Goal: Information Seeking & Learning: Compare options

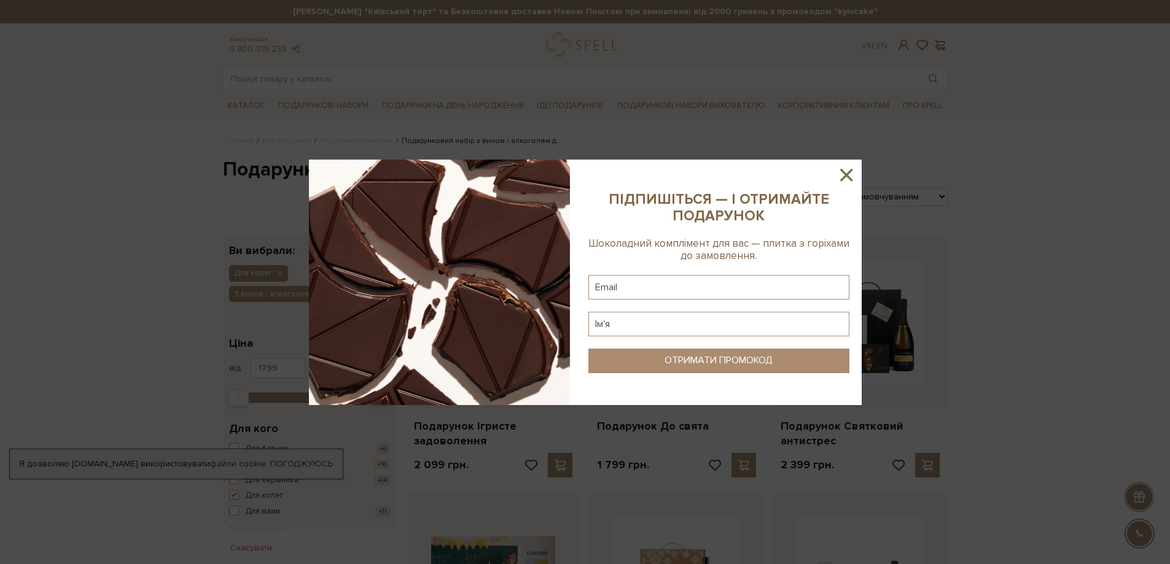
click at [849, 171] on icon at bounding box center [846, 175] width 21 height 21
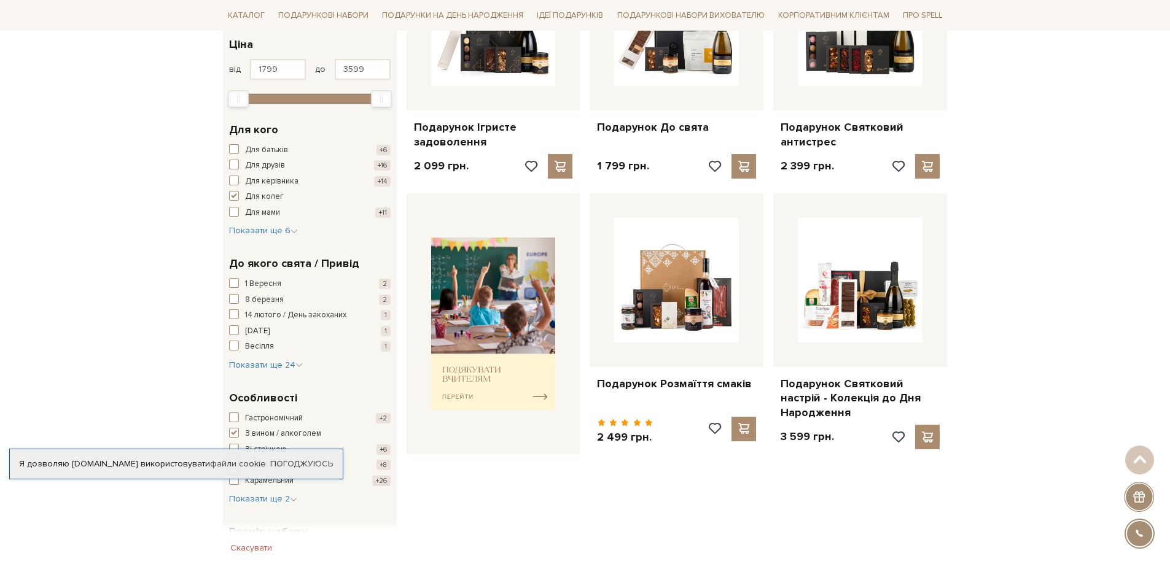
scroll to position [123, 0]
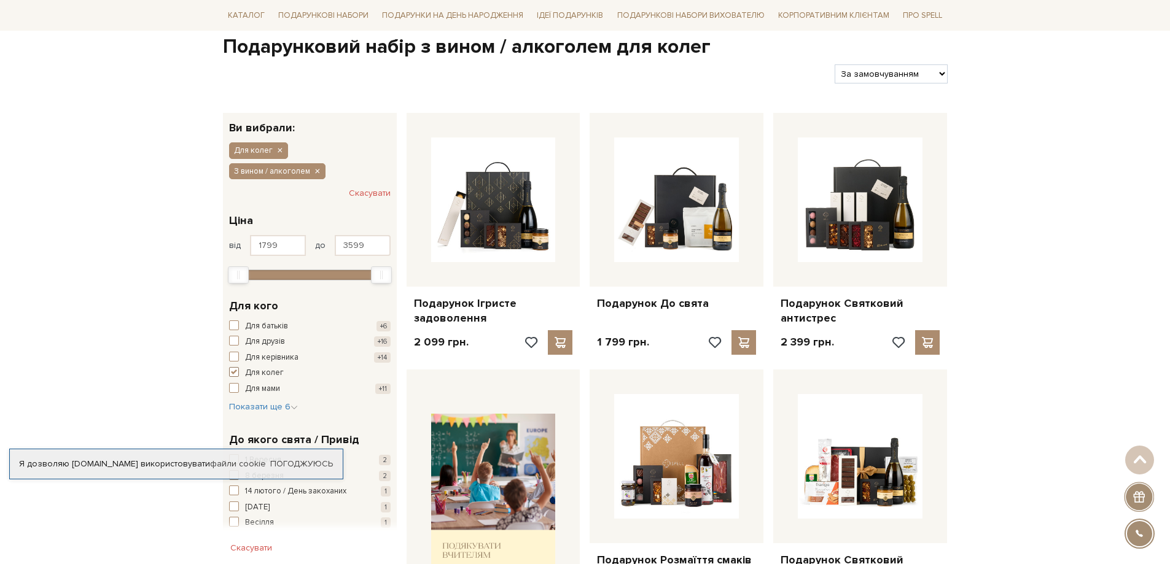
click at [237, 373] on span "button" at bounding box center [234, 372] width 10 height 10
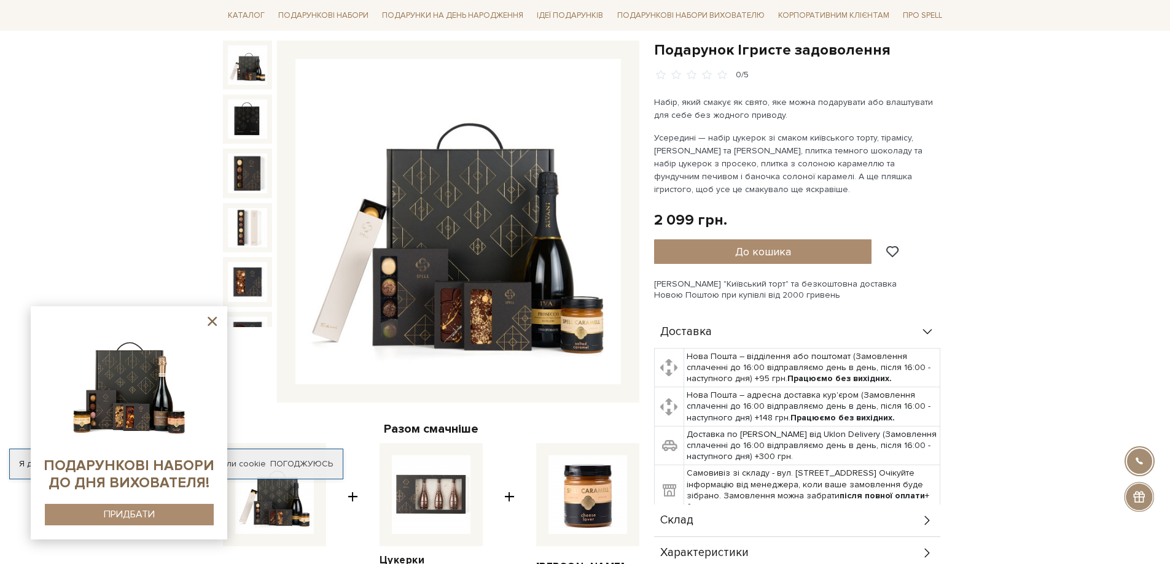
scroll to position [246, 0]
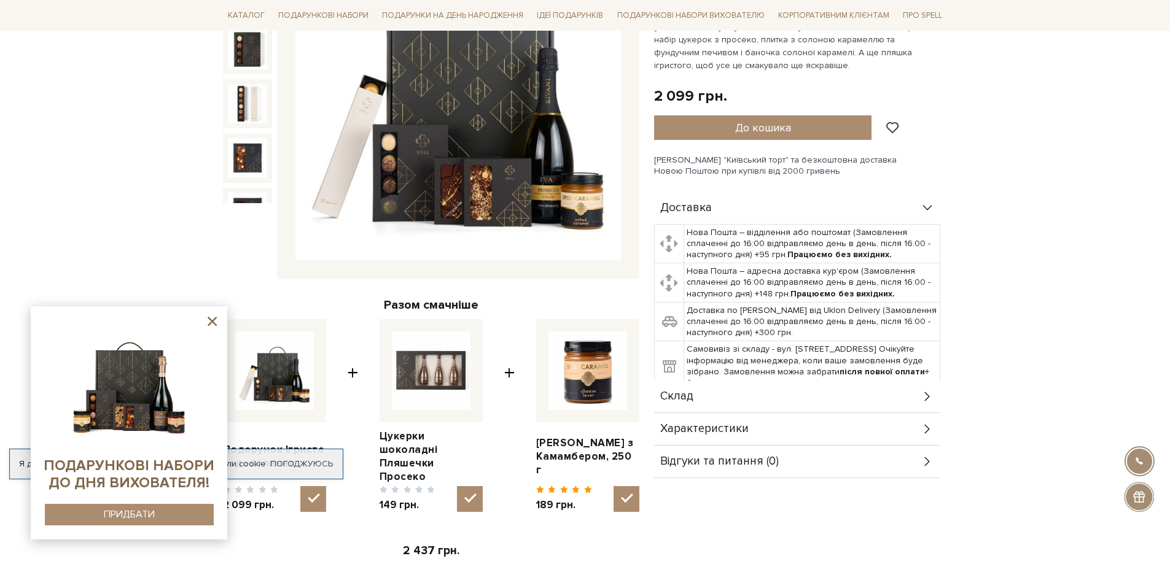
click at [438, 395] on img at bounding box center [431, 371] width 79 height 79
click at [457, 486] on input "checkbox" at bounding box center [470, 499] width 26 height 26
checkbox input "false"
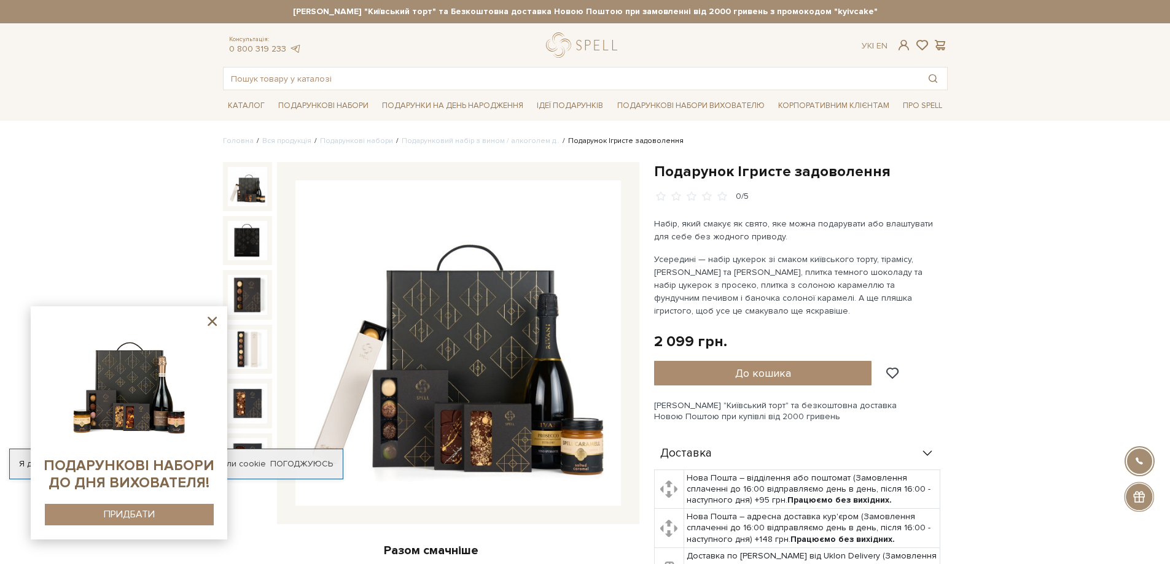
click at [245, 193] on img at bounding box center [247, 186] width 39 height 39
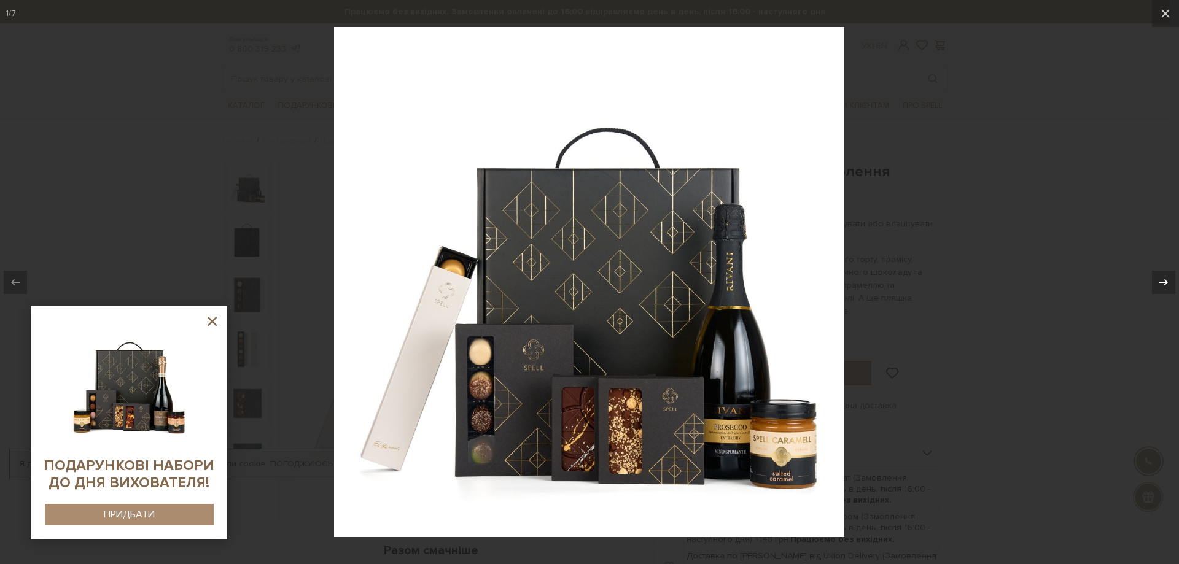
click at [1169, 282] on icon at bounding box center [1163, 282] width 15 height 15
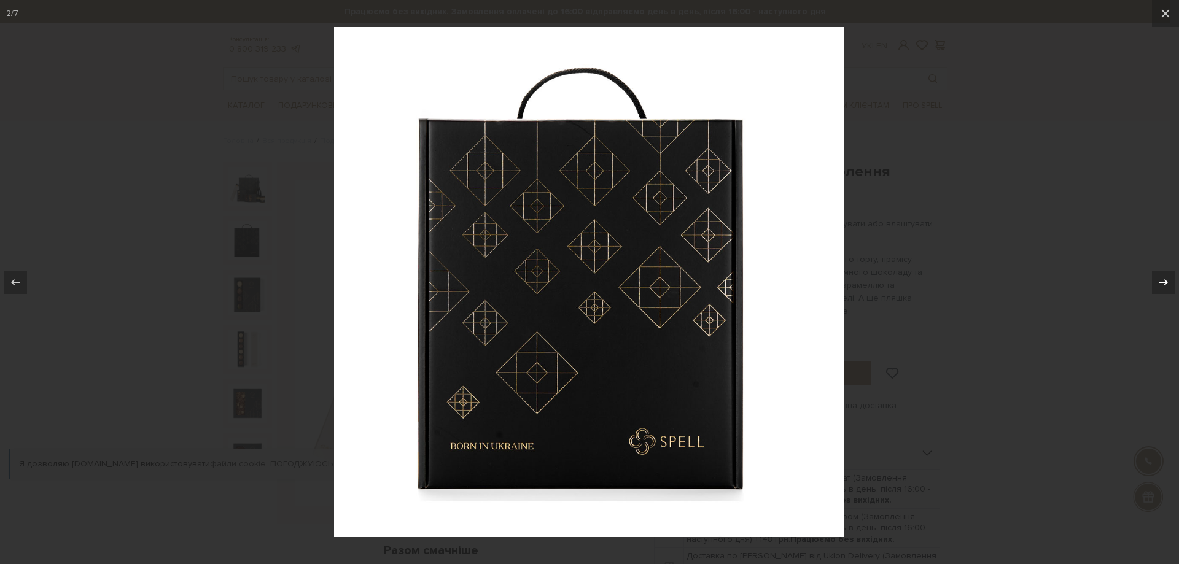
click at [1169, 282] on icon at bounding box center [1163, 282] width 15 height 15
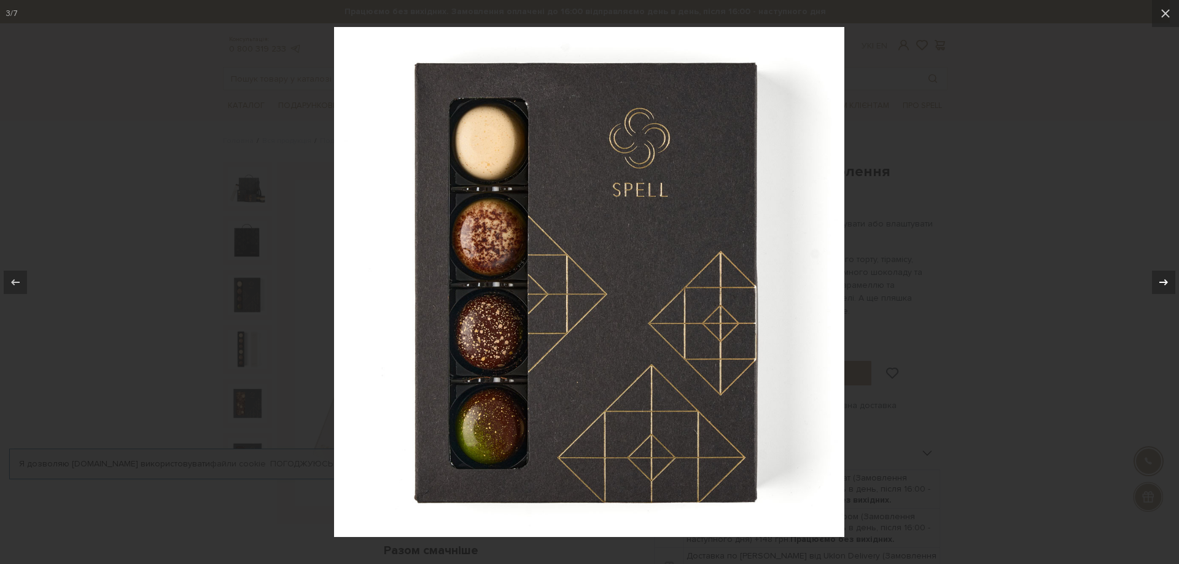
click at [1169, 282] on icon at bounding box center [1163, 282] width 15 height 15
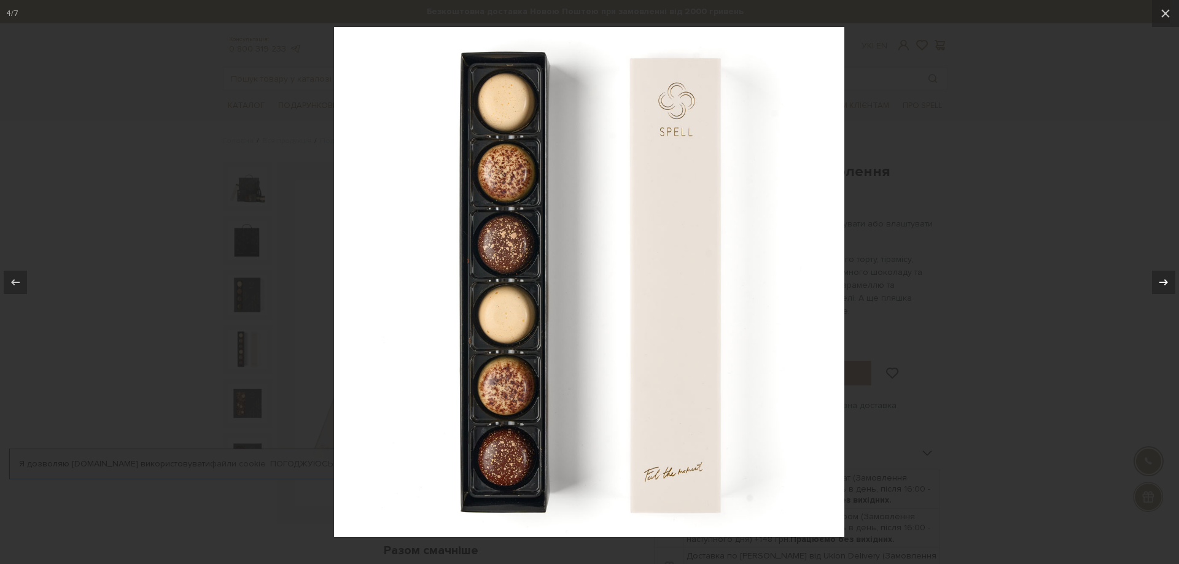
click at [1169, 282] on icon at bounding box center [1163, 282] width 15 height 15
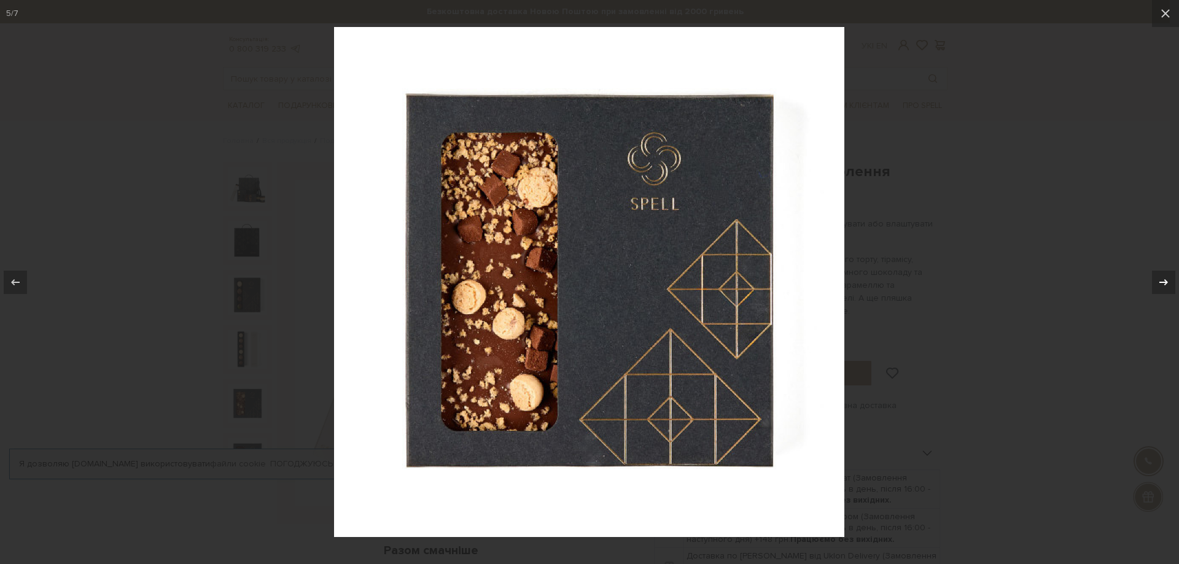
click at [1169, 282] on icon at bounding box center [1163, 282] width 15 height 15
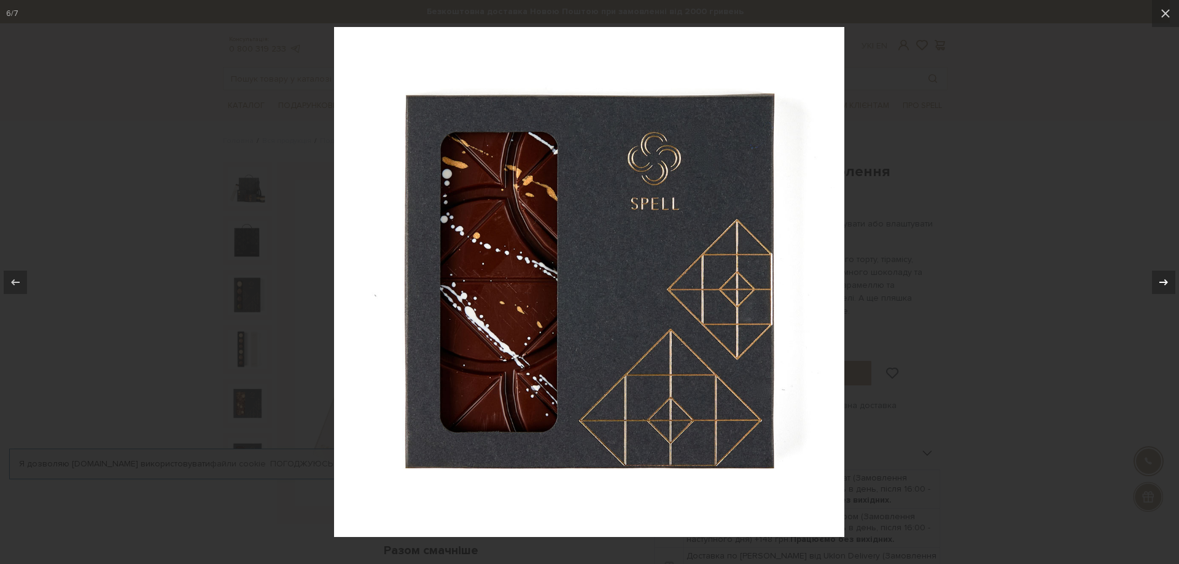
click at [1169, 282] on icon at bounding box center [1163, 282] width 15 height 15
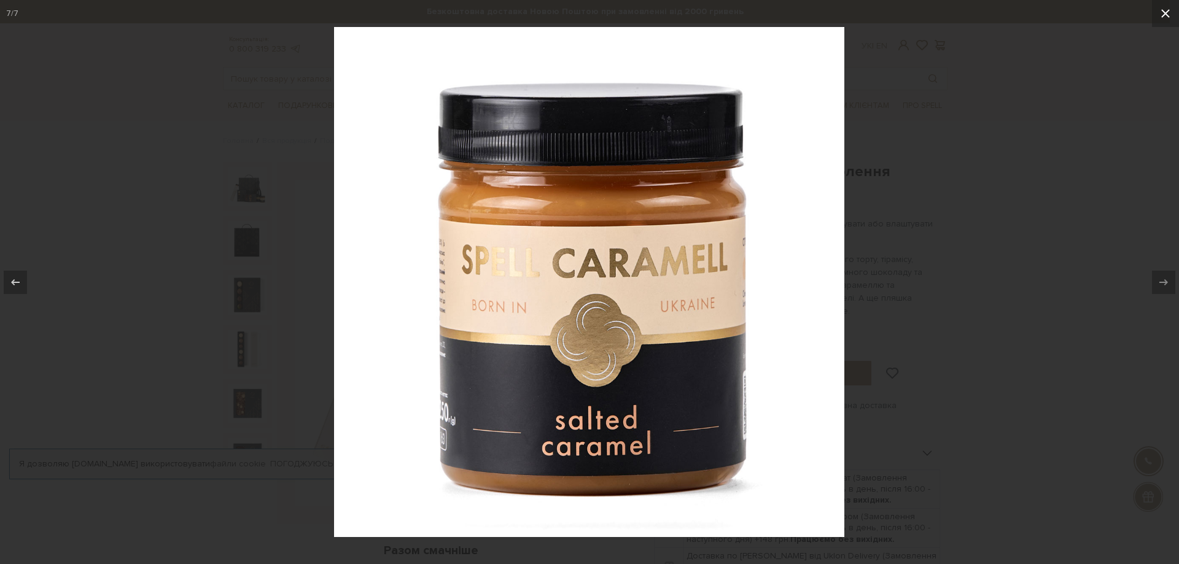
click at [1159, 17] on icon at bounding box center [1165, 13] width 15 height 15
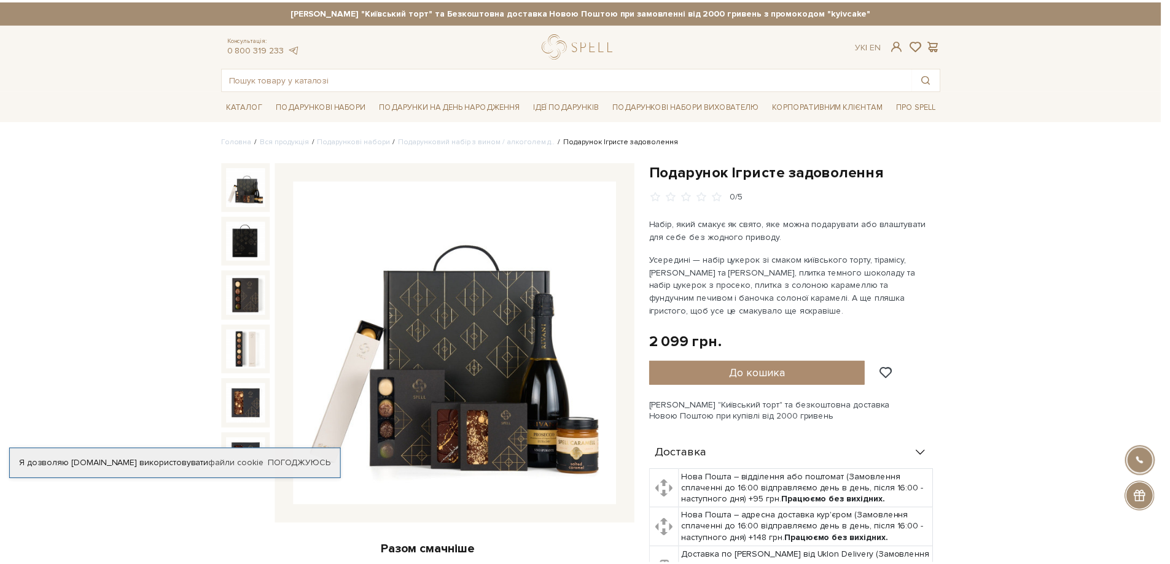
scroll to position [79, 0]
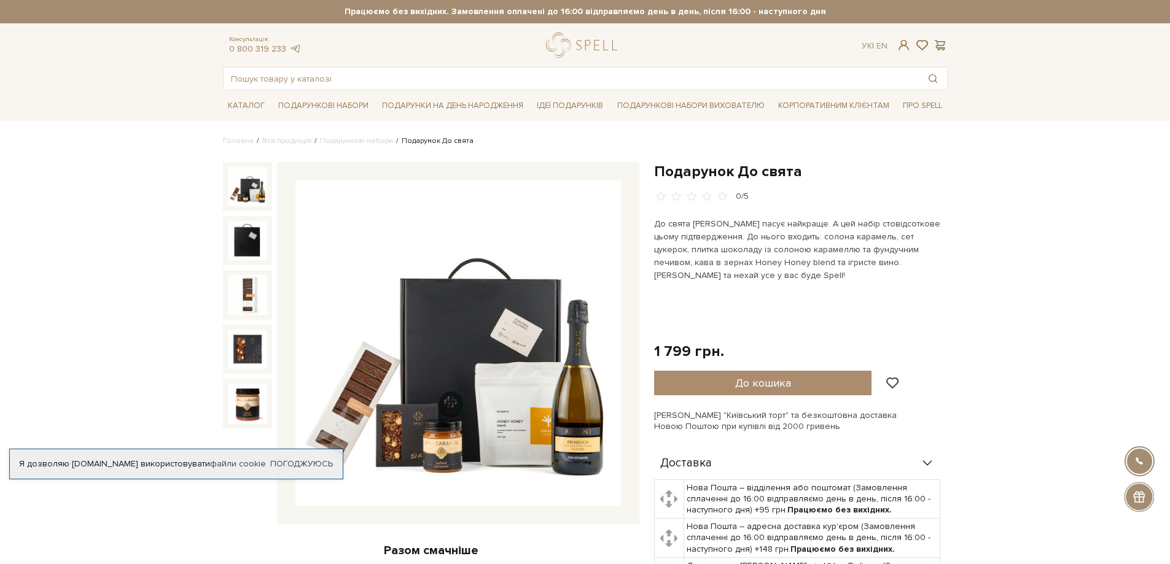
click at [406, 365] on img at bounding box center [457, 343] width 325 height 325
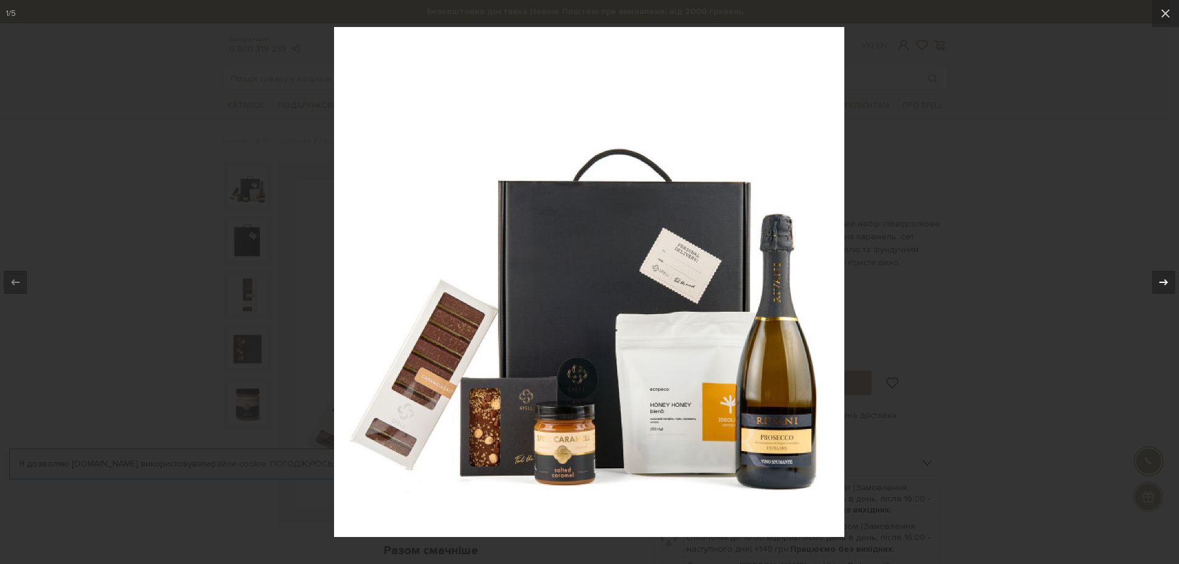
click at [1169, 272] on button at bounding box center [1157, 282] width 43 height 61
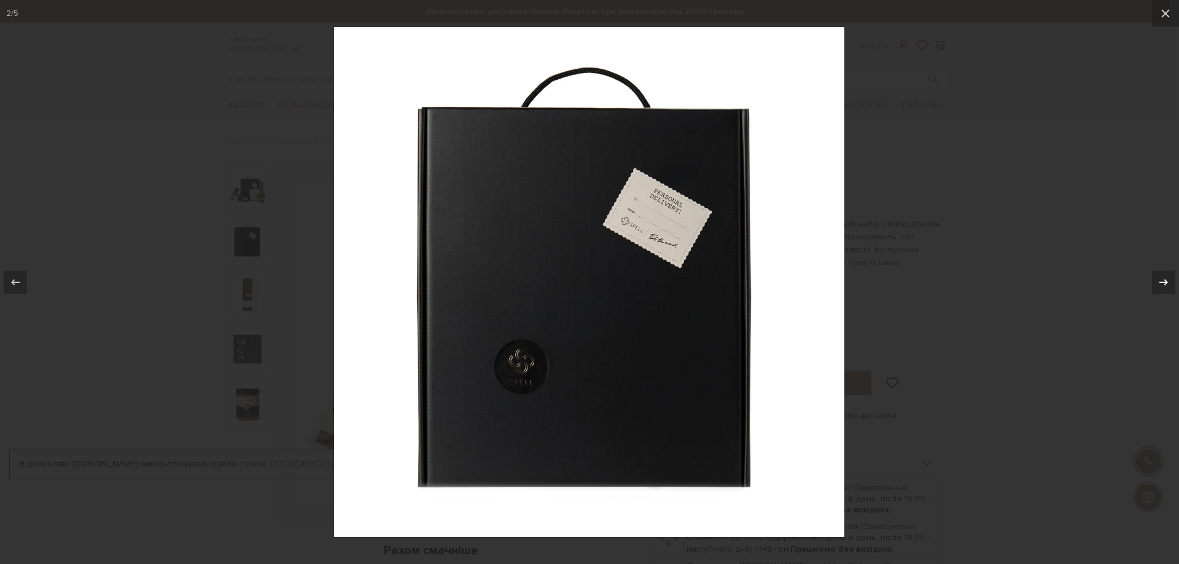
click at [1169, 272] on button at bounding box center [1157, 282] width 43 height 61
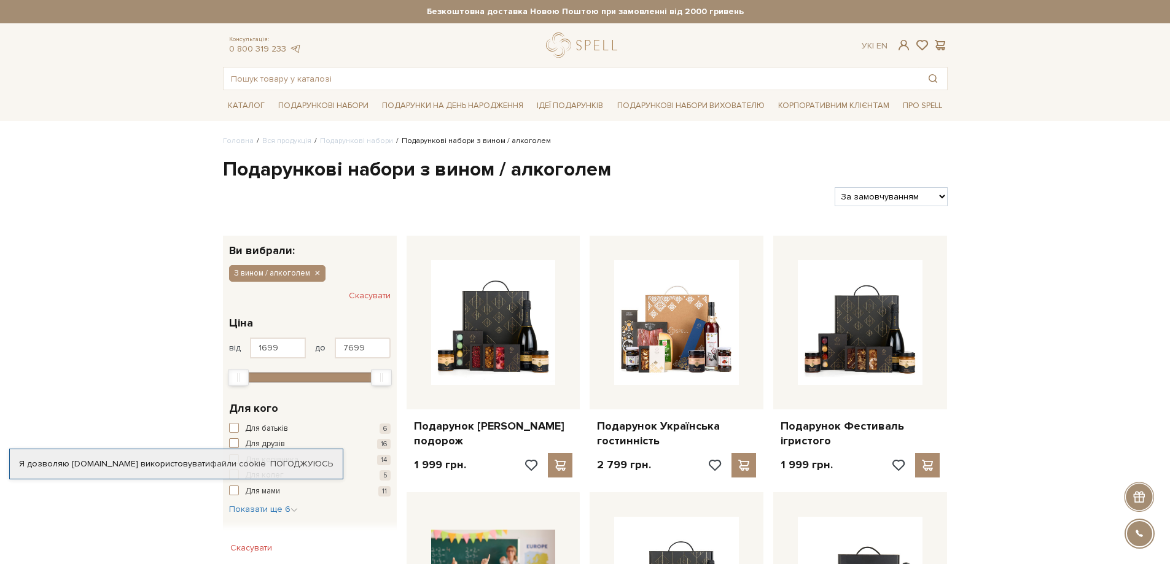
click at [897, 190] on select "За замовчуванням За Ціною (зростання) За Ціною (зменшення) Новинки За популярні…" at bounding box center [891, 196] width 112 height 19
select select "https://spellchocolate.com/our-productions/podarunkovi-box/z-vinom-alkogolem?so…"
click at [835, 187] on select "За замовчуванням За Ціною (зростання) За Ціною (зменшення) Новинки За популярні…" at bounding box center [891, 196] width 112 height 19
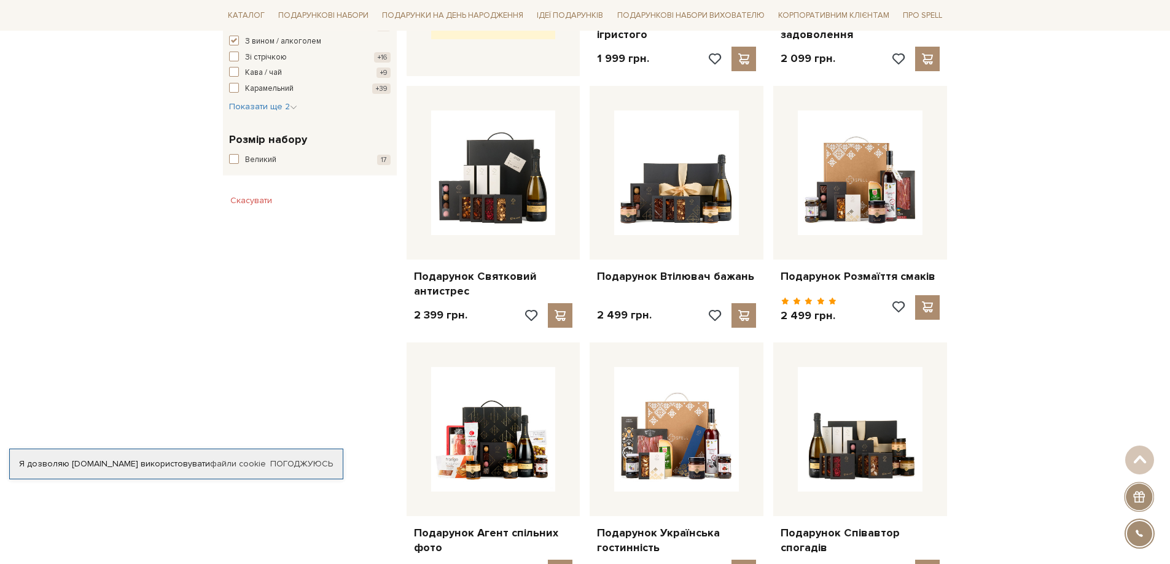
scroll to position [675, 0]
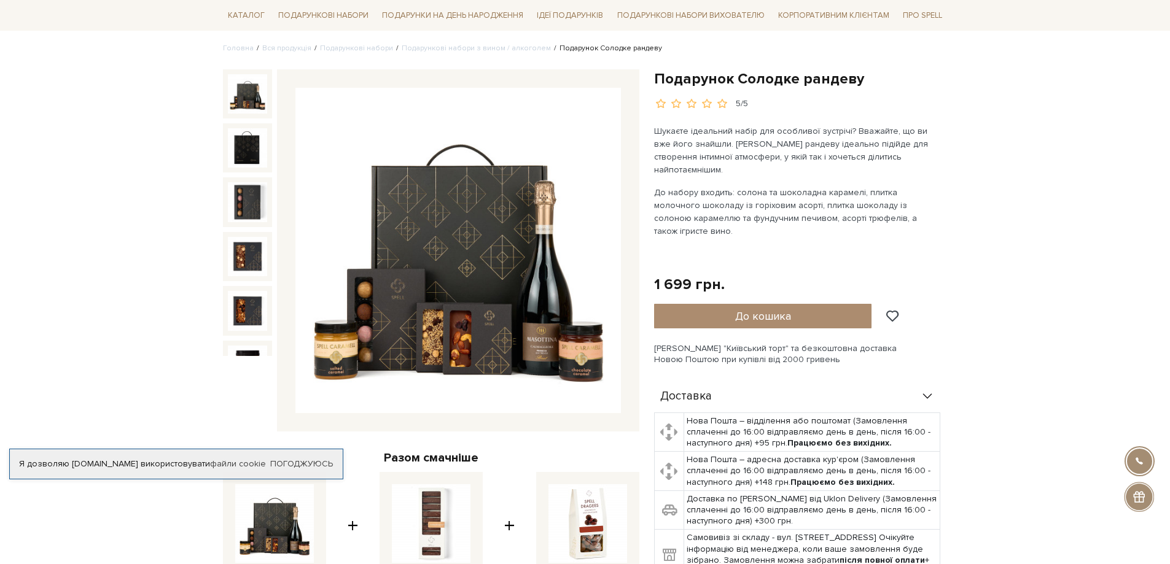
scroll to position [246, 0]
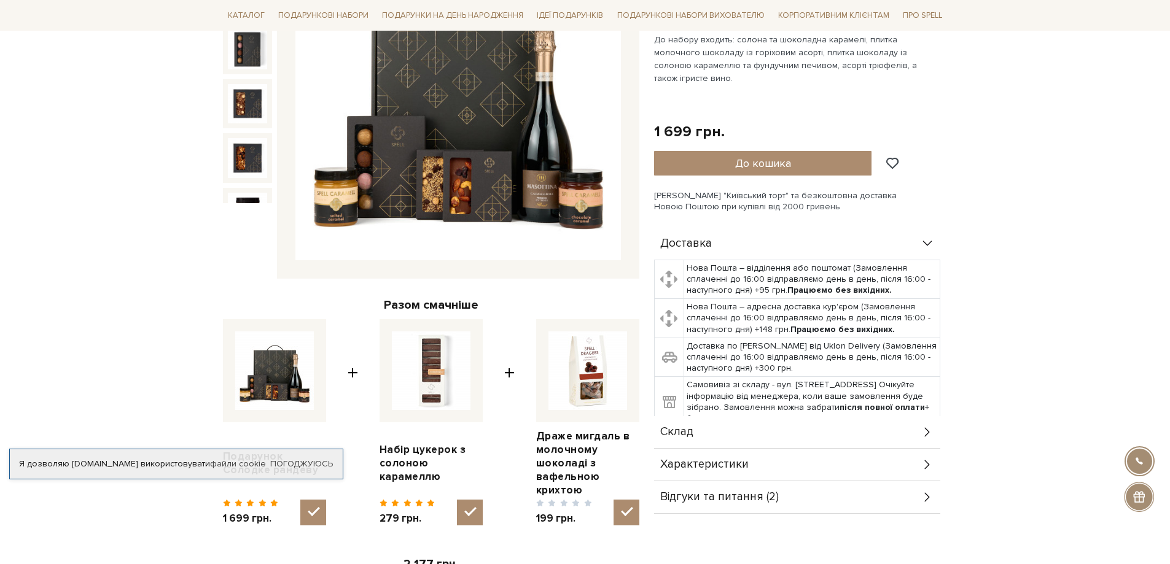
click at [892, 416] on div "Склад" at bounding box center [797, 432] width 286 height 32
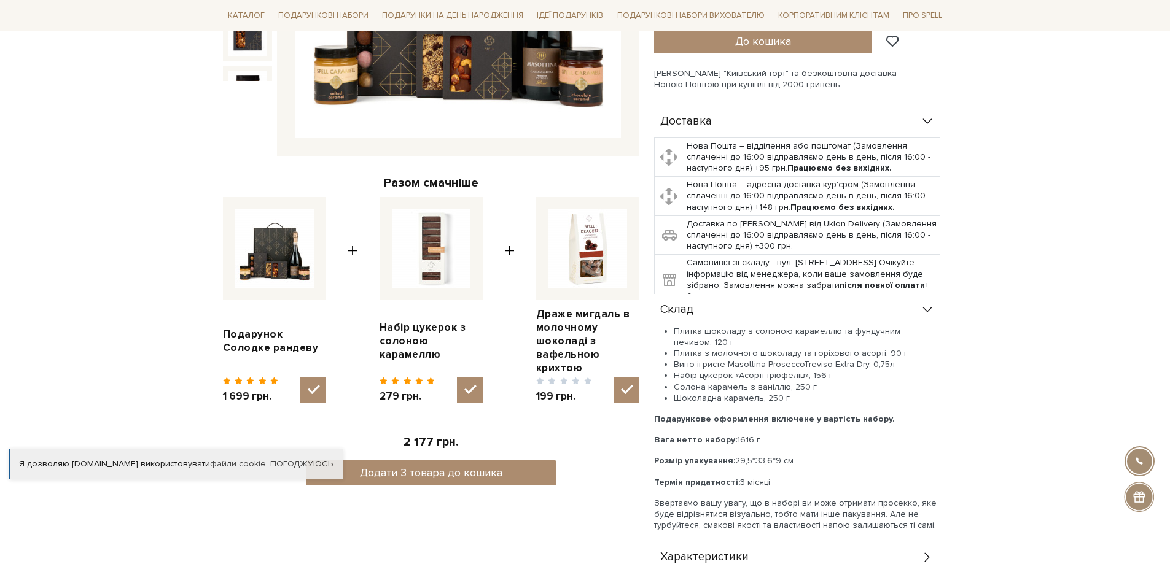
scroll to position [368, 0]
click at [303, 383] on input "checkbox" at bounding box center [313, 390] width 26 height 26
checkbox input "false"
click at [479, 384] on input "checkbox" at bounding box center [470, 390] width 26 height 26
checkbox input "false"
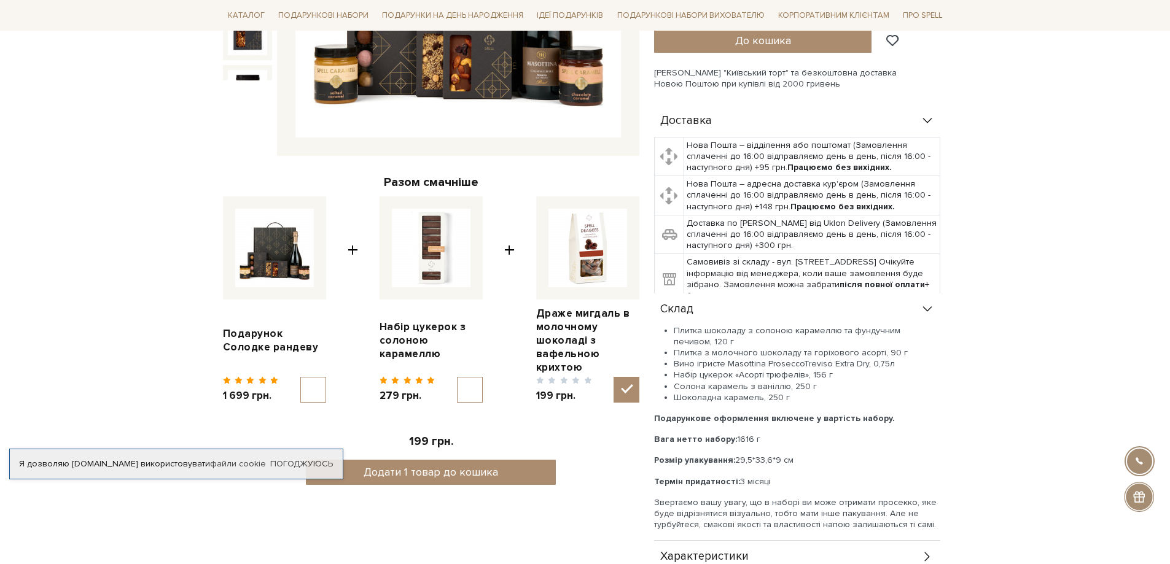
click at [630, 384] on input "checkbox" at bounding box center [626, 390] width 26 height 26
click at [612, 383] on div "199 грн." at bounding box center [587, 389] width 103 height 28
click at [627, 389] on input "checkbox" at bounding box center [626, 390] width 26 height 26
click at [630, 384] on input "checkbox" at bounding box center [626, 390] width 26 height 26
checkbox input "true"
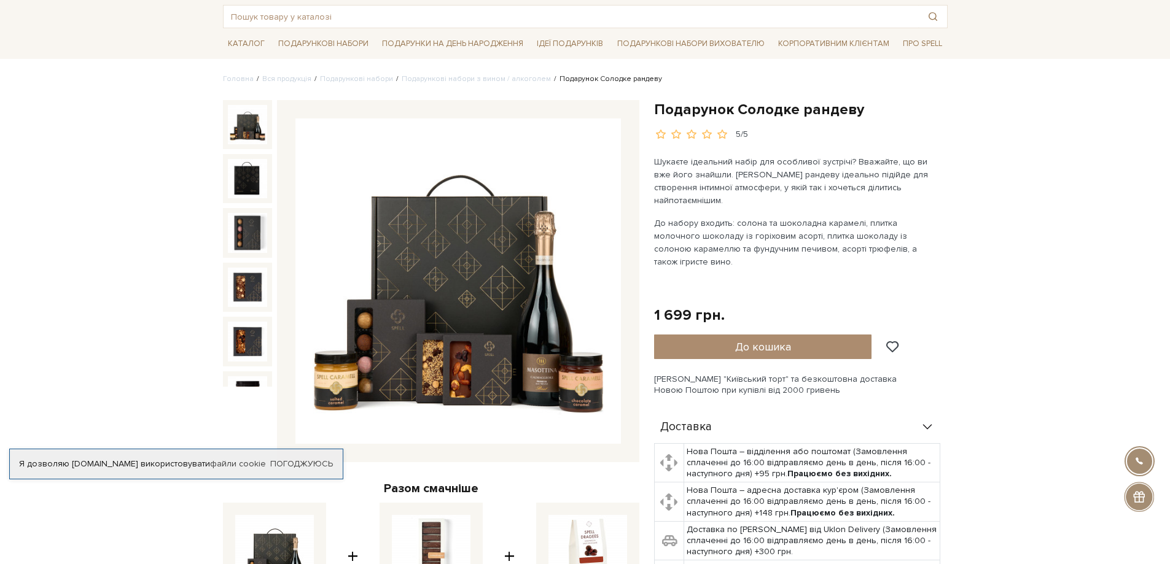
scroll to position [61, 0]
click at [486, 323] on img at bounding box center [457, 281] width 325 height 325
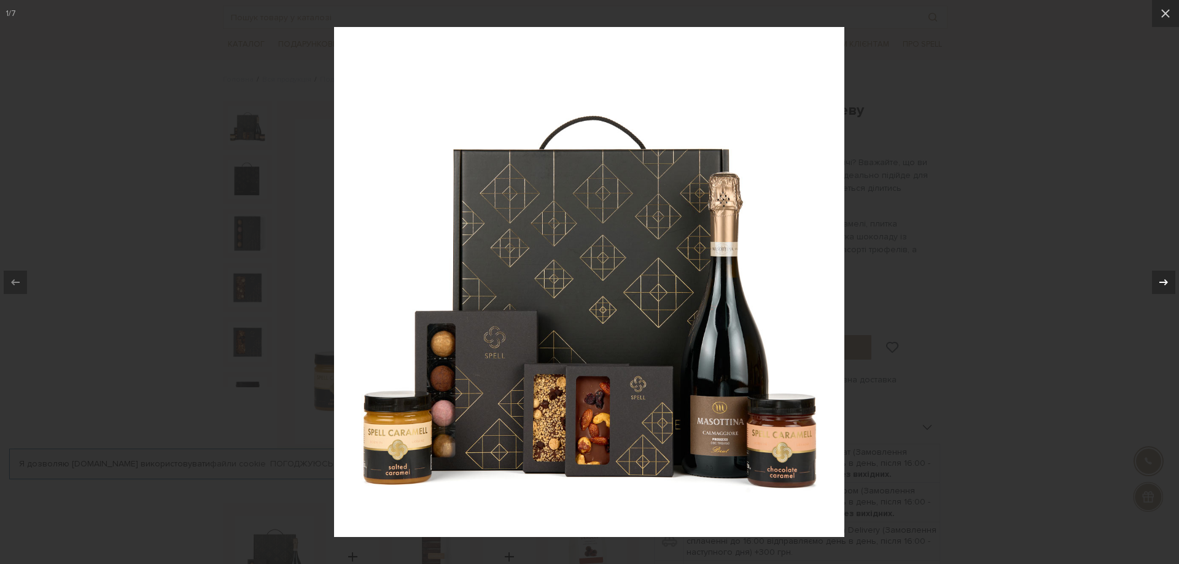
click at [1161, 287] on icon at bounding box center [1163, 282] width 15 height 15
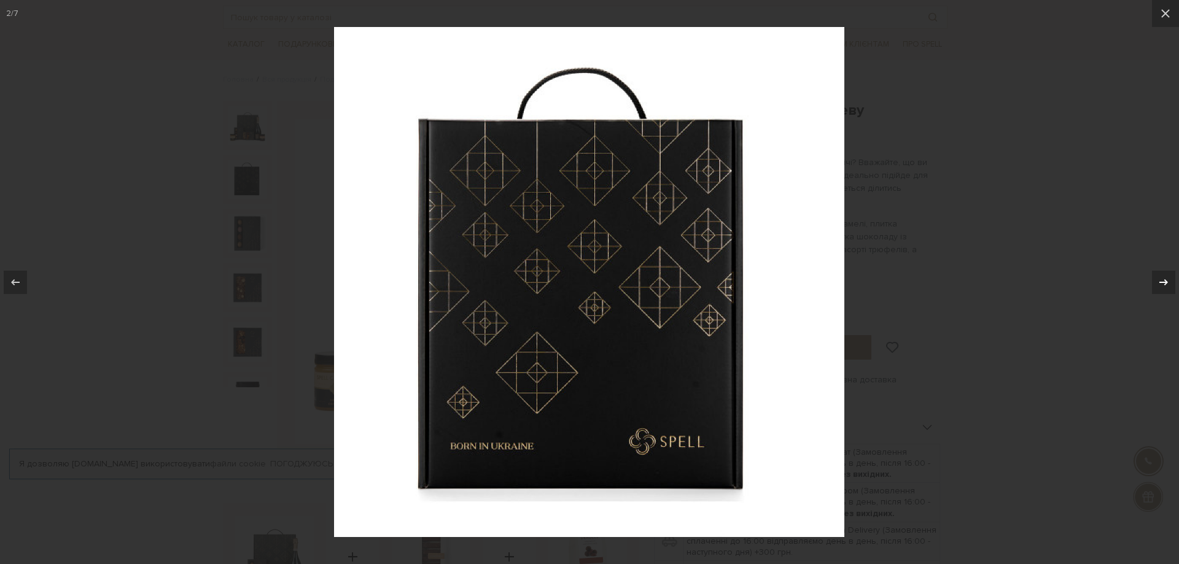
click at [1161, 287] on icon at bounding box center [1163, 282] width 15 height 15
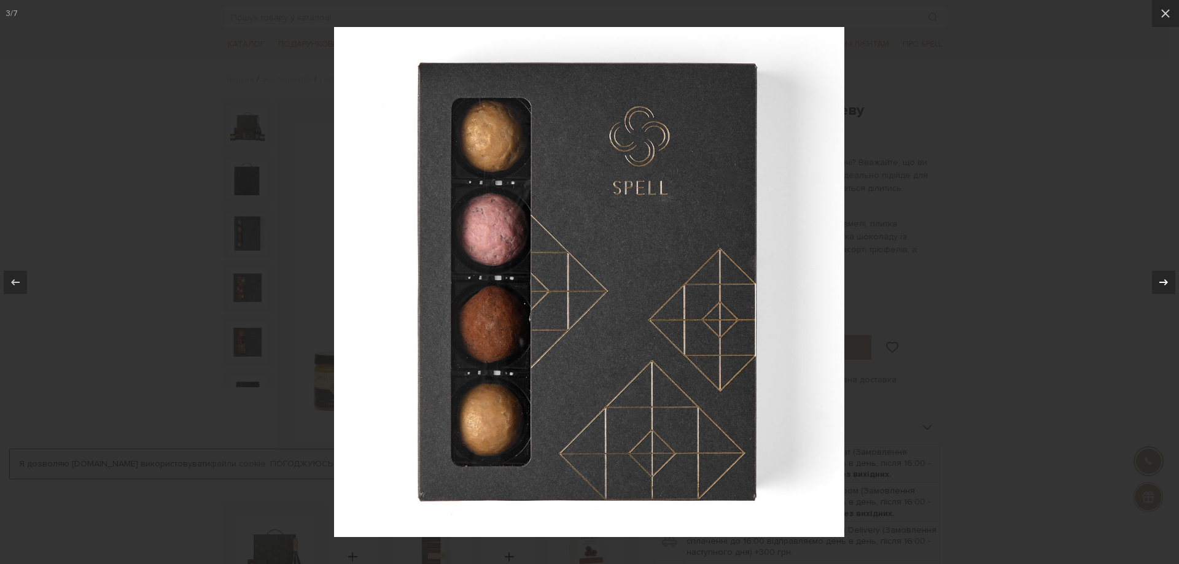
click at [1161, 287] on icon at bounding box center [1163, 282] width 15 height 15
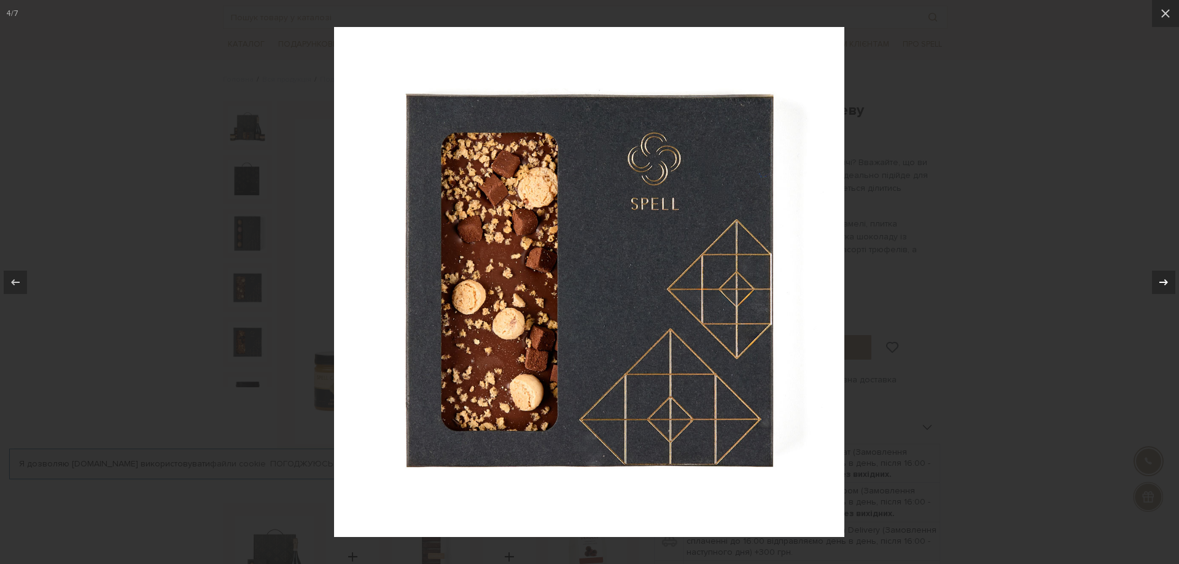
click at [1161, 287] on icon at bounding box center [1163, 282] width 15 height 15
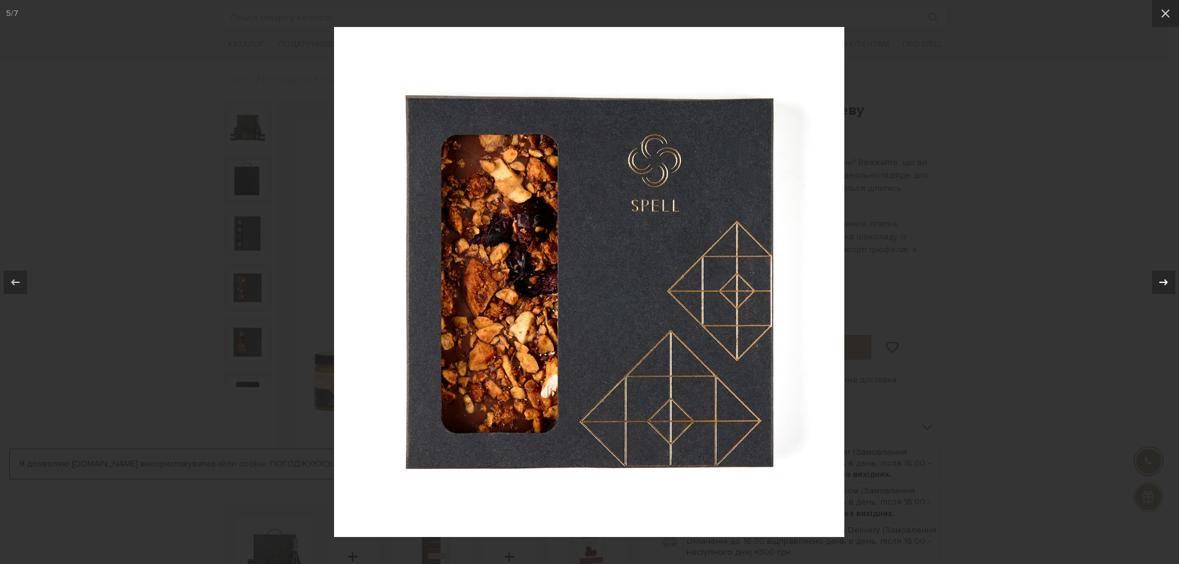
click at [1161, 287] on icon at bounding box center [1163, 282] width 15 height 15
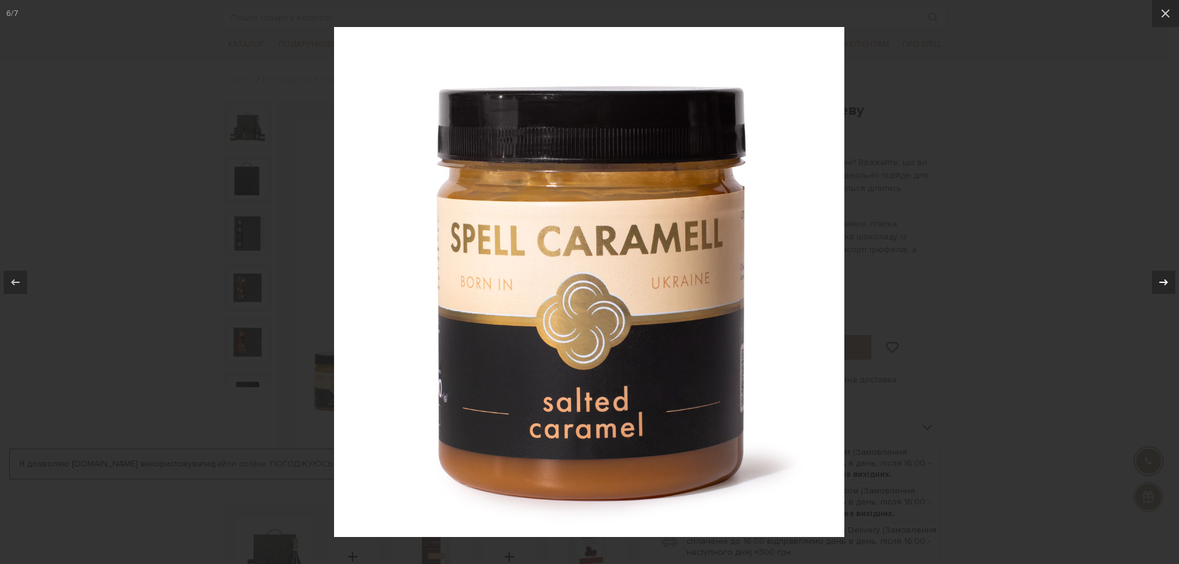
click at [1161, 287] on icon at bounding box center [1163, 282] width 15 height 15
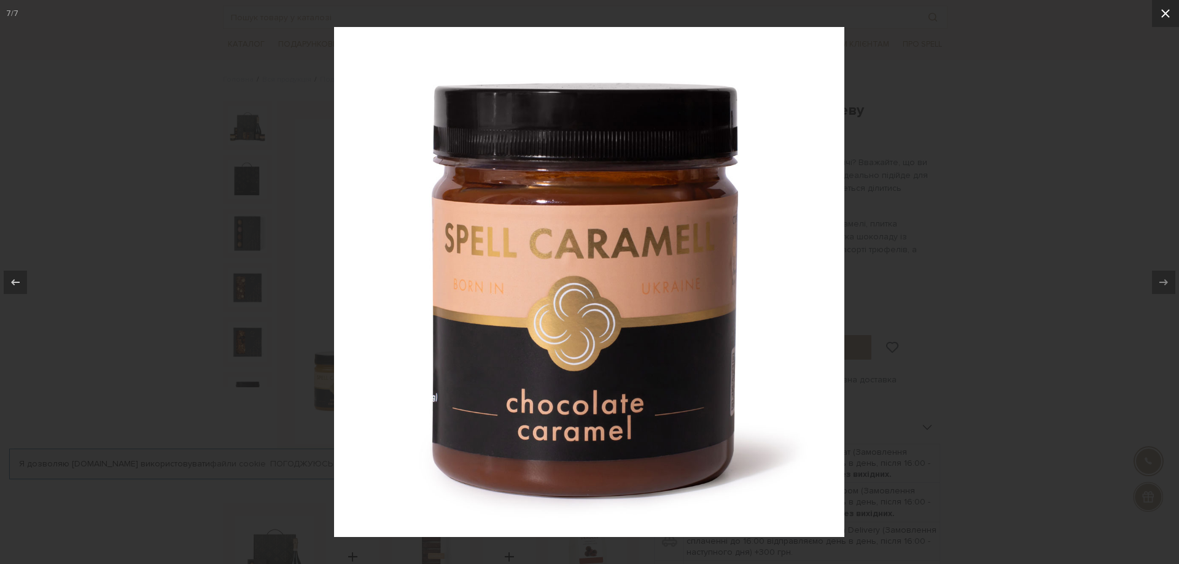
click at [1161, 18] on icon at bounding box center [1165, 13] width 15 height 15
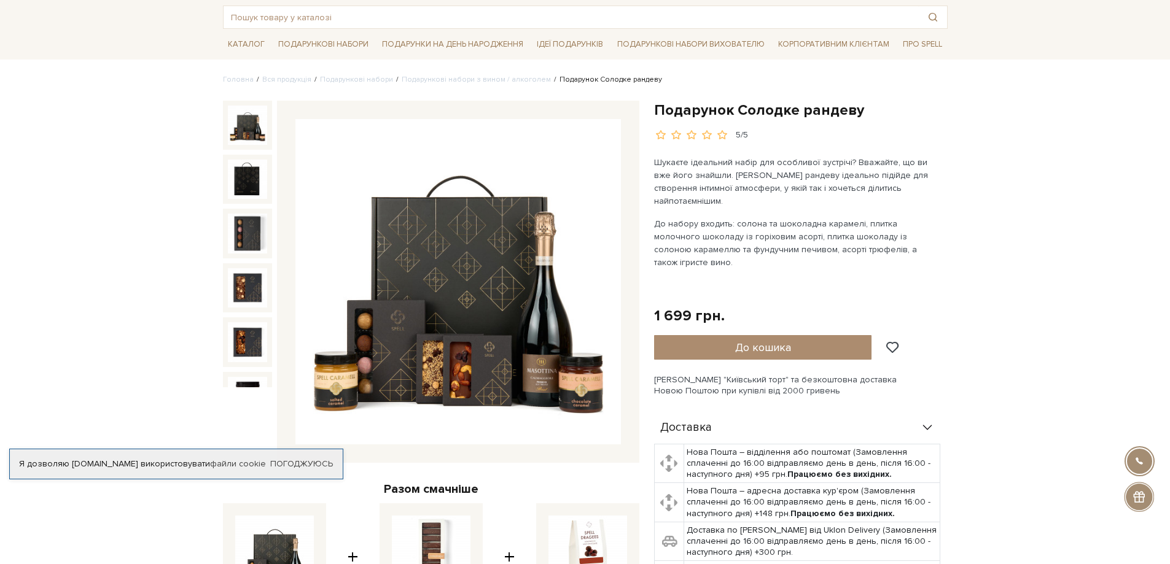
scroll to position [79, 0]
